Goal: Register for event/course

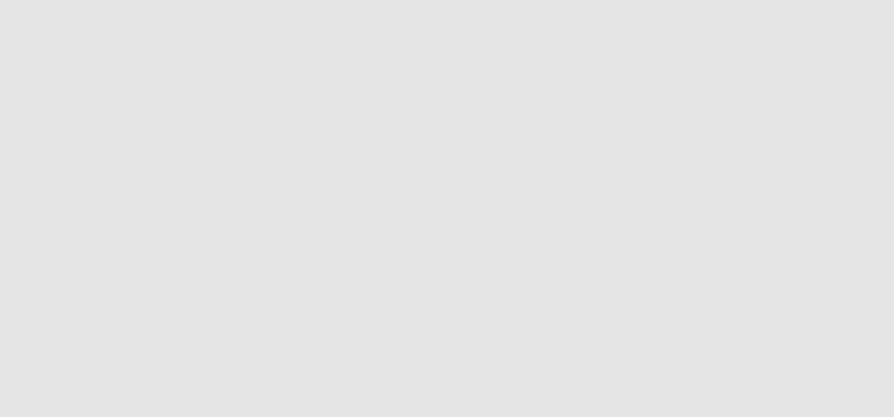
scroll to position [208, 0]
click at [46, 191] on button "Toggle Play Pause" at bounding box center [447, 195] width 813 height 417
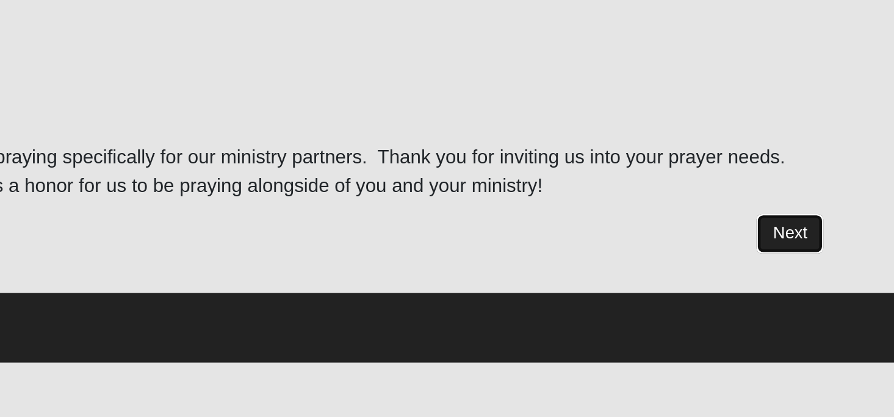
click at [845, 106] on link "Next" at bounding box center [847, 105] width 30 height 18
